Goal: Information Seeking & Learning: Understand process/instructions

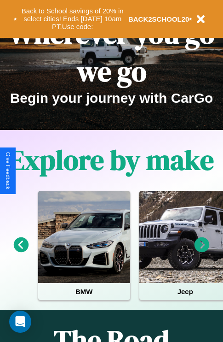
scroll to position [142, 0]
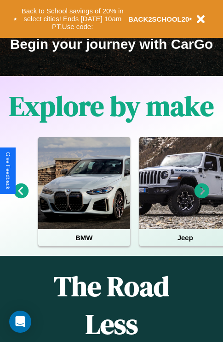
click at [21, 197] on icon at bounding box center [21, 190] width 15 height 15
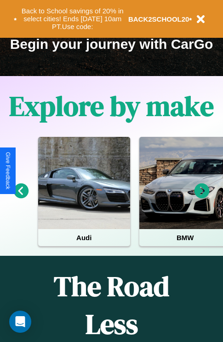
click at [202, 197] on icon at bounding box center [202, 190] width 15 height 15
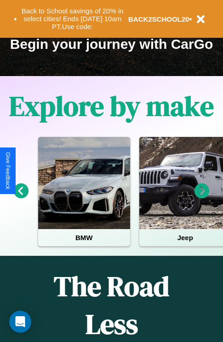
click at [202, 197] on icon at bounding box center [202, 190] width 15 height 15
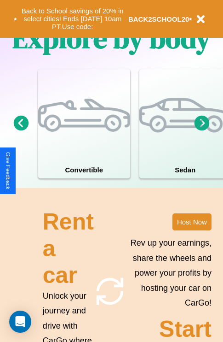
scroll to position [717, 0]
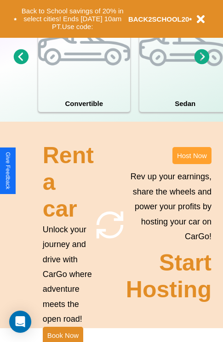
click at [192, 164] on button "Host Now" at bounding box center [192, 155] width 39 height 17
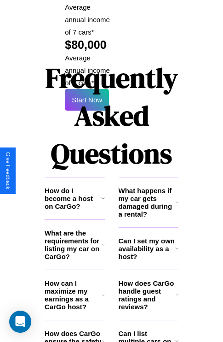
scroll to position [1499, 0]
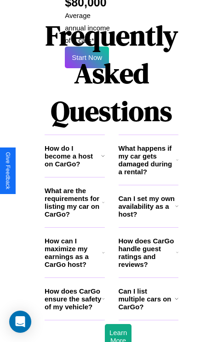
click at [75, 287] on h3 "How does CarGo ensure the safety of my vehicle?" at bounding box center [74, 298] width 58 height 23
click at [148, 237] on h3 "How does CarGo handle guest ratings and reviews?" at bounding box center [148, 252] width 58 height 31
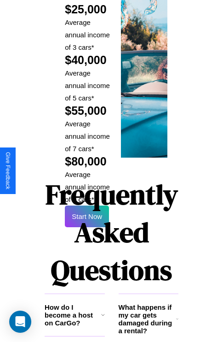
scroll to position [1355, 0]
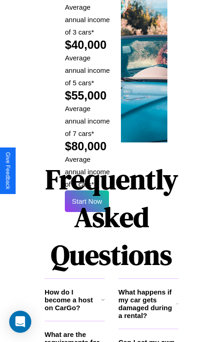
click at [87, 170] on h1 "Frequently Asked Questions" at bounding box center [112, 217] width 134 height 122
